Goal: Ask a question

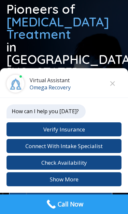
click at [119, 0] on div at bounding box center [64, 97] width 128 height 195
click at [120, 46] on div at bounding box center [64, 97] width 128 height 195
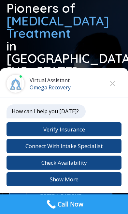
click at [16, 133] on button "Verify Insurance" at bounding box center [64, 129] width 115 height 14
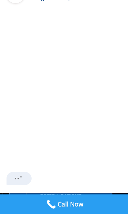
scroll to position [0, 0]
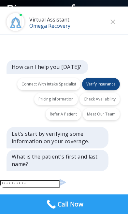
click at [96, 78] on button "Verify Insurance" at bounding box center [101, 84] width 38 height 12
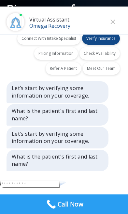
scroll to position [53, 0]
click at [36, 84] on p "Let’s start by verifying some information on your coverage." at bounding box center [57, 91] width 90 height 15
click at [45, 84] on p "Let’s start by verifying some information on your coverage." at bounding box center [57, 91] width 90 height 15
click at [117, 21] on button "Close" at bounding box center [113, 22] width 10 height 10
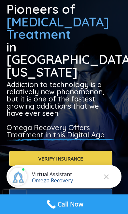
click at [106, 174] on icon "Close" at bounding box center [106, 176] width 5 height 5
